Goal: Find specific page/section: Find specific page/section

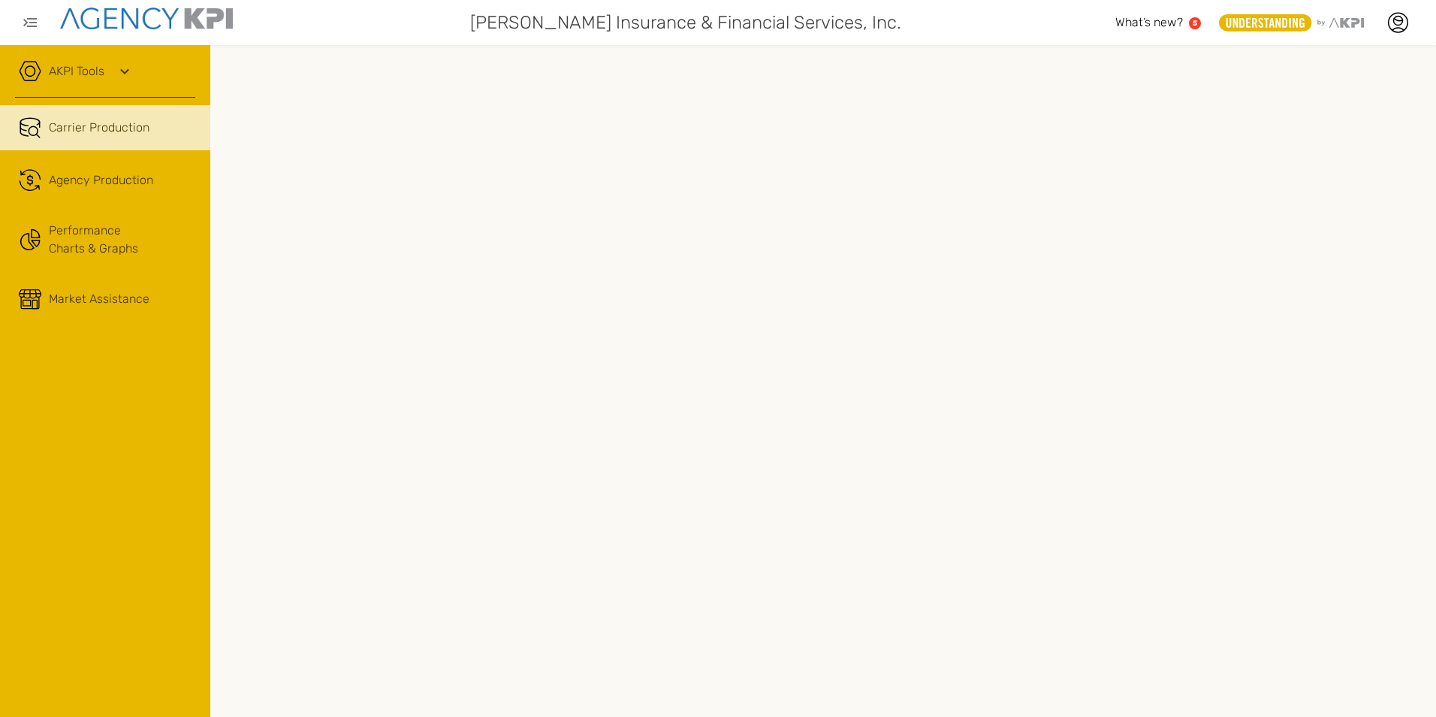
click at [138, 67] on div "AKPI Tools" at bounding box center [105, 79] width 180 height 38
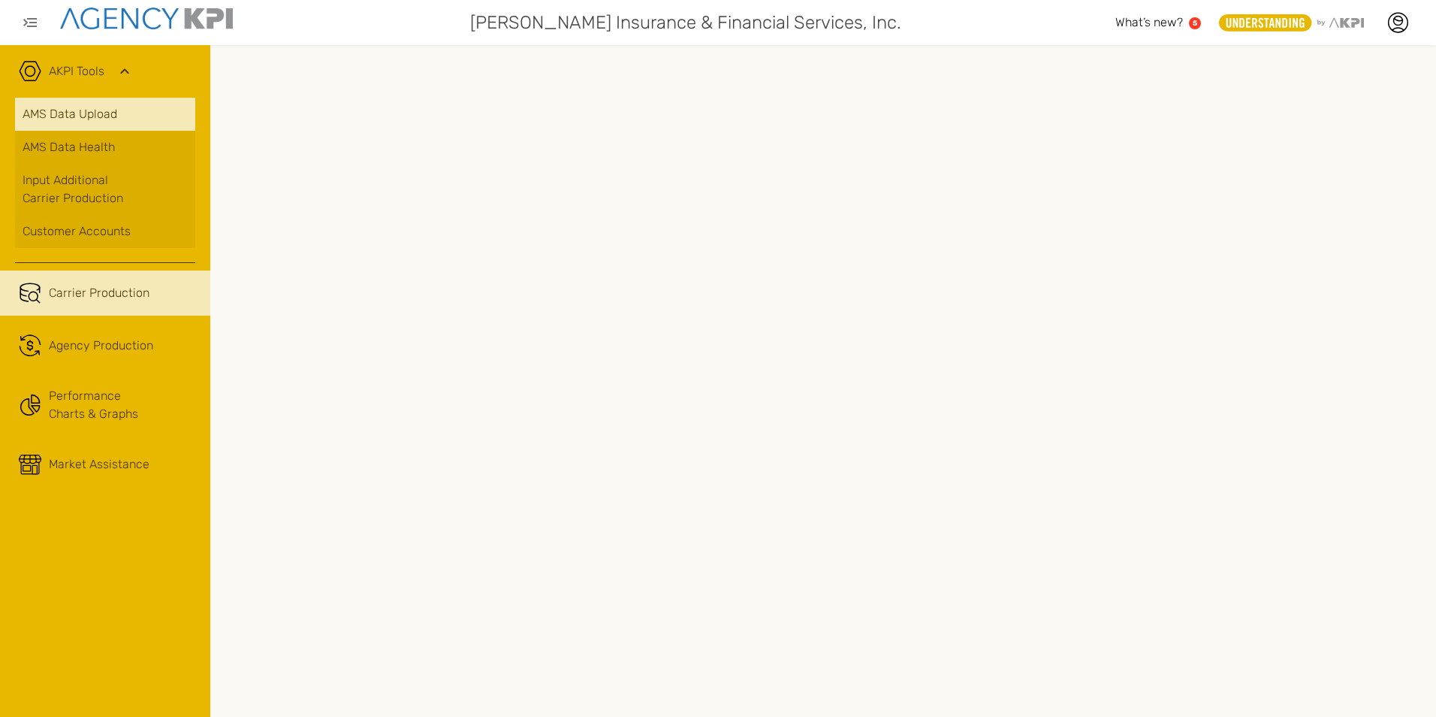
click at [89, 110] on link "AMS Data Upload" at bounding box center [105, 114] width 180 height 33
